Goal: Task Accomplishment & Management: Use online tool/utility

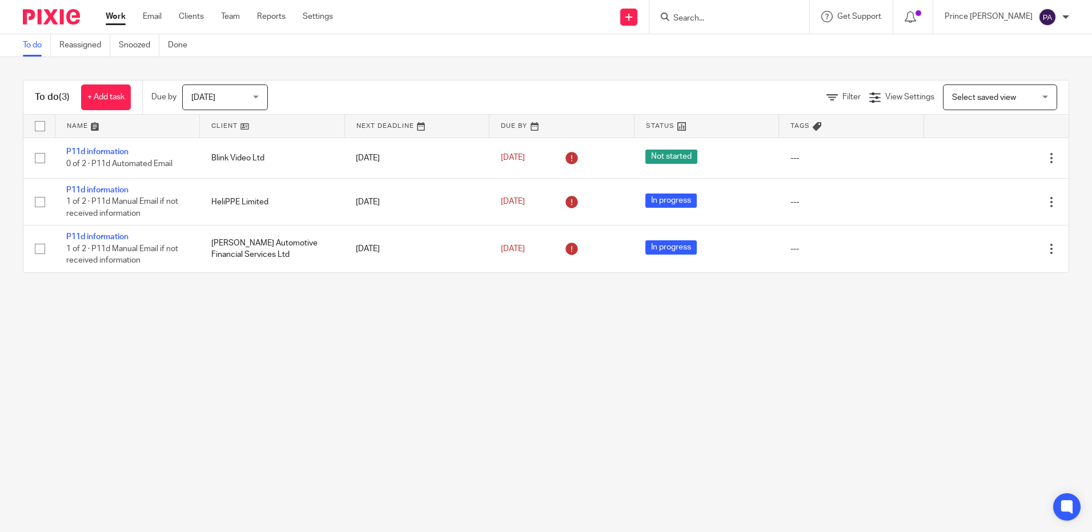
click at [762, 16] on input "Search" at bounding box center [723, 19] width 103 height 10
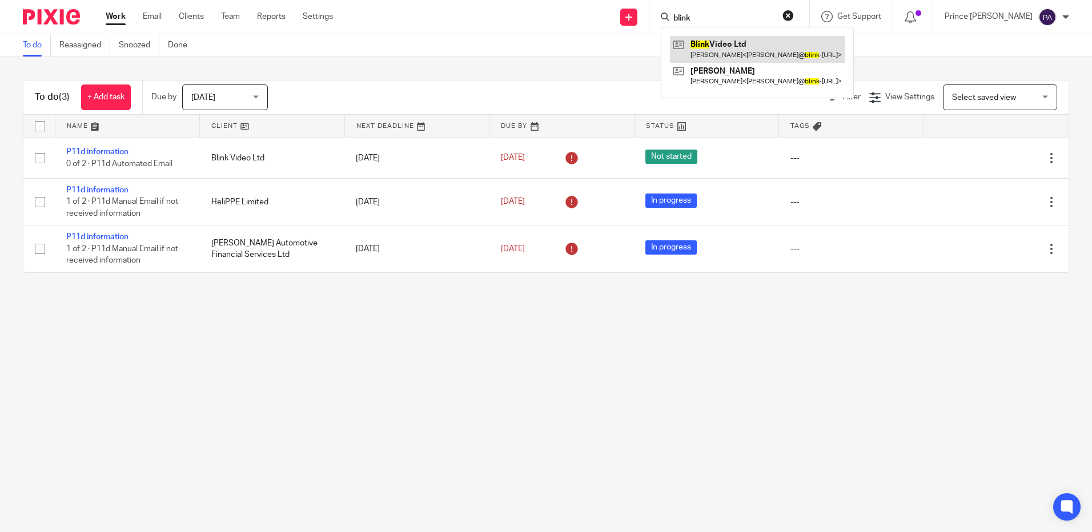
type input "blink"
click at [750, 47] on link at bounding box center [757, 49] width 175 height 26
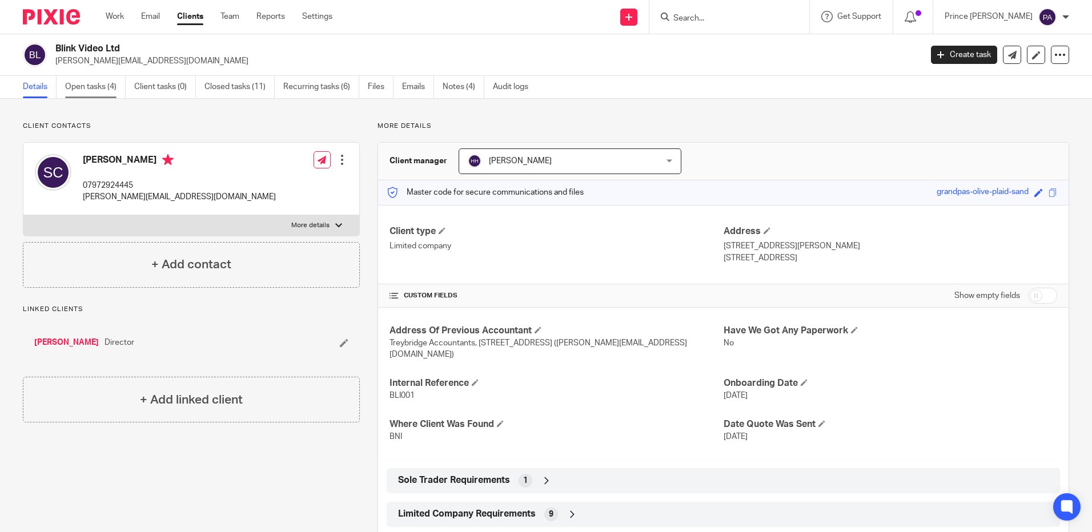
click at [89, 86] on link "Open tasks (4)" at bounding box center [95, 87] width 61 height 22
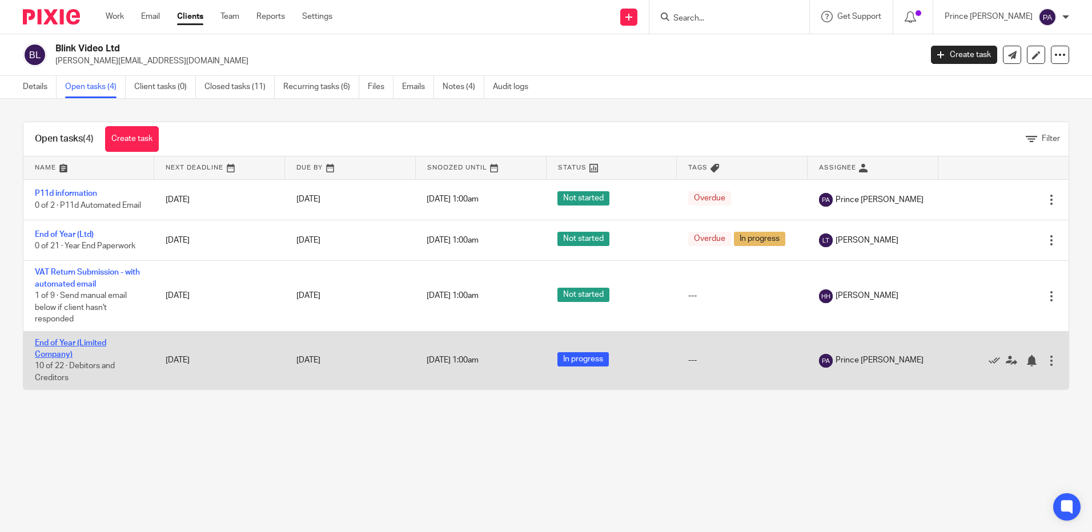
click at [45, 350] on link "End of Year (Limited Company)" at bounding box center [70, 348] width 71 height 19
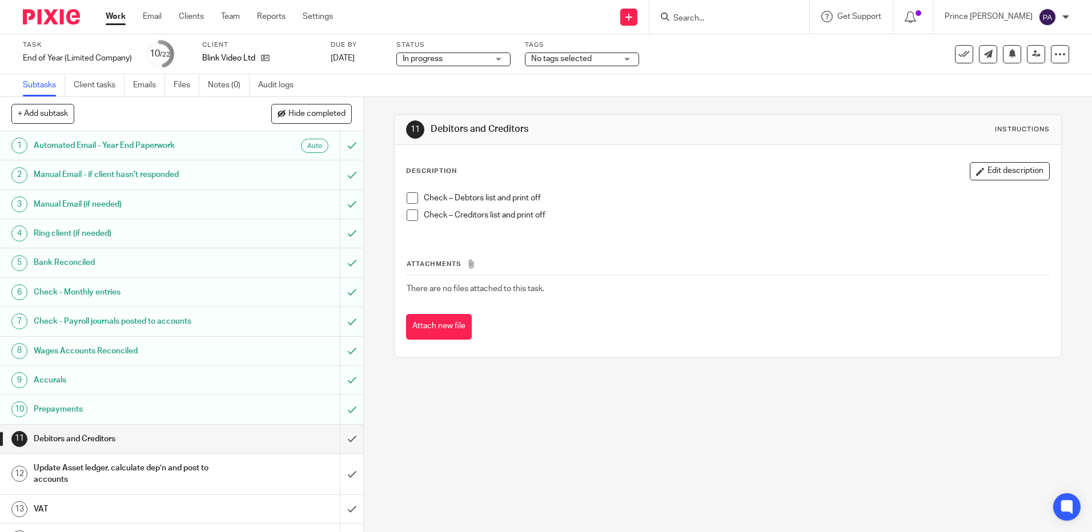
click at [857, 205] on div "Check – Debtors list and print off" at bounding box center [736, 201] width 625 height 17
click at [764, 421] on div "11 Debitors and Creditors Instructions Description Edit description Check – Deb…" at bounding box center [728, 314] width 728 height 435
click at [769, 223] on div "Check – Creditors list and print off" at bounding box center [736, 218] width 625 height 17
click at [867, 189] on div "Check – Debtors list and print off Check – Creditors list and print off" at bounding box center [728, 211] width 654 height 49
